Goal: Information Seeking & Learning: Understand process/instructions

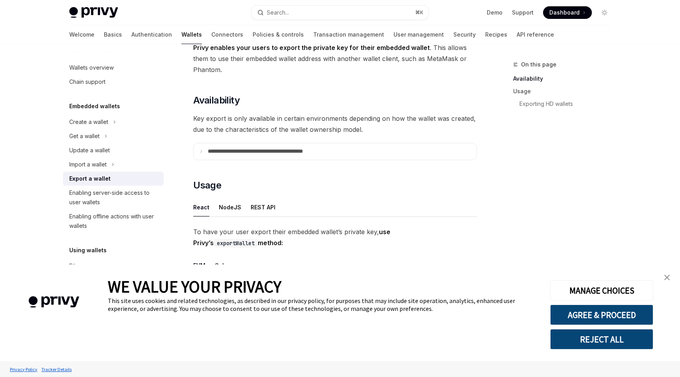
scroll to position [58, 0]
click at [604, 317] on button "AGREE & PROCEED" at bounding box center [601, 315] width 103 height 20
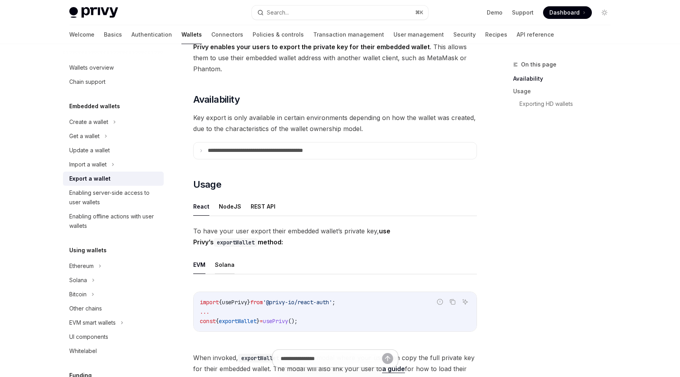
click at [229, 265] on button "Solana" at bounding box center [225, 264] width 20 height 18
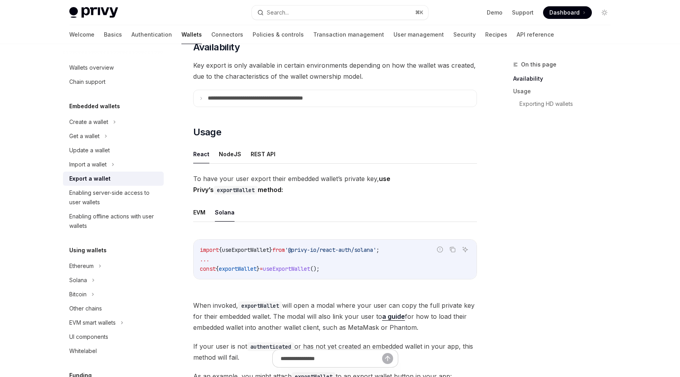
scroll to position [111, 0]
click at [332, 253] on code "import { useExportWallet } from '@privy-io/react-auth/solana' ; ... const { exp…" at bounding box center [335, 258] width 270 height 28
click at [454, 248] on icon "Copy the contents from the code block" at bounding box center [452, 248] width 6 height 6
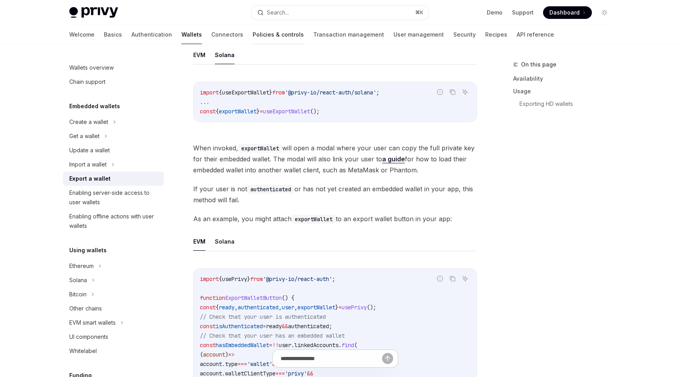
scroll to position [266, 0]
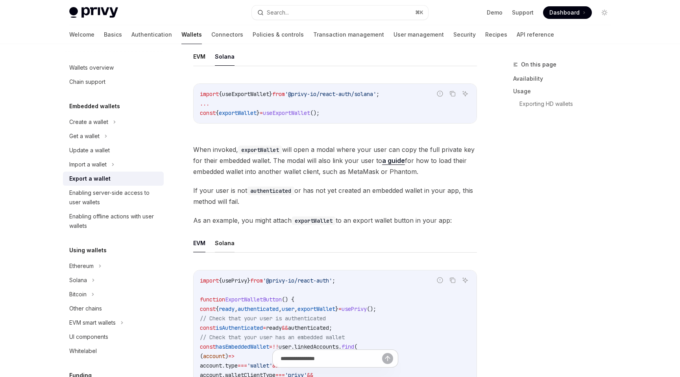
click at [222, 243] on button "Solana" at bounding box center [225, 243] width 20 height 18
type textarea "*"
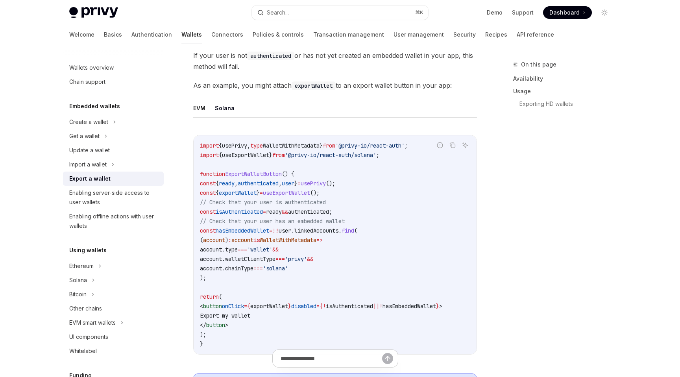
scroll to position [403, 0]
click at [451, 144] on icon "Copy the contents from the code block" at bounding box center [453, 144] width 4 height 4
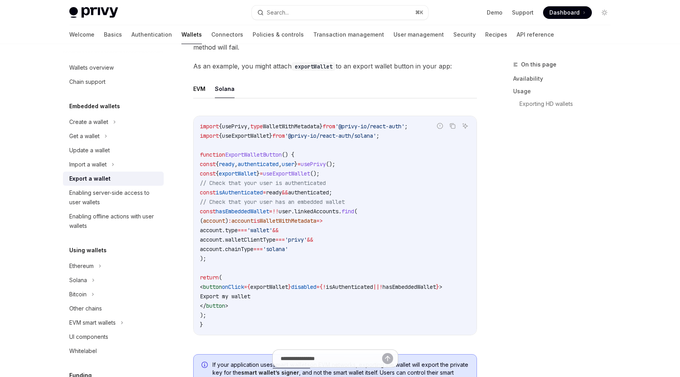
scroll to position [405, 0]
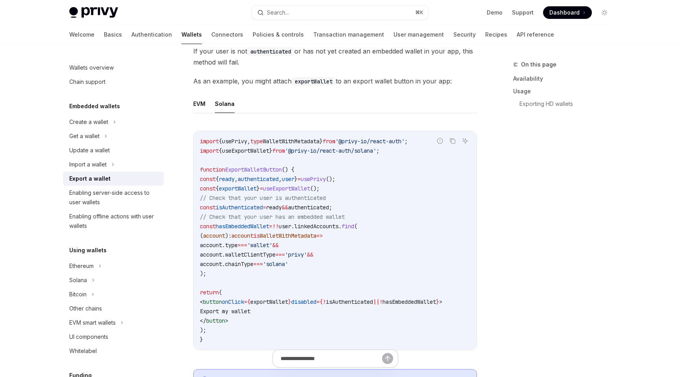
click at [285, 65] on span "If your user is not authenticated or has not yet created an embedded wallet in …" at bounding box center [335, 57] width 284 height 22
click at [282, 66] on span "If your user is not authenticated or has not yet created an embedded wallet in …" at bounding box center [335, 57] width 284 height 22
